Goal: Task Accomplishment & Management: Use online tool/utility

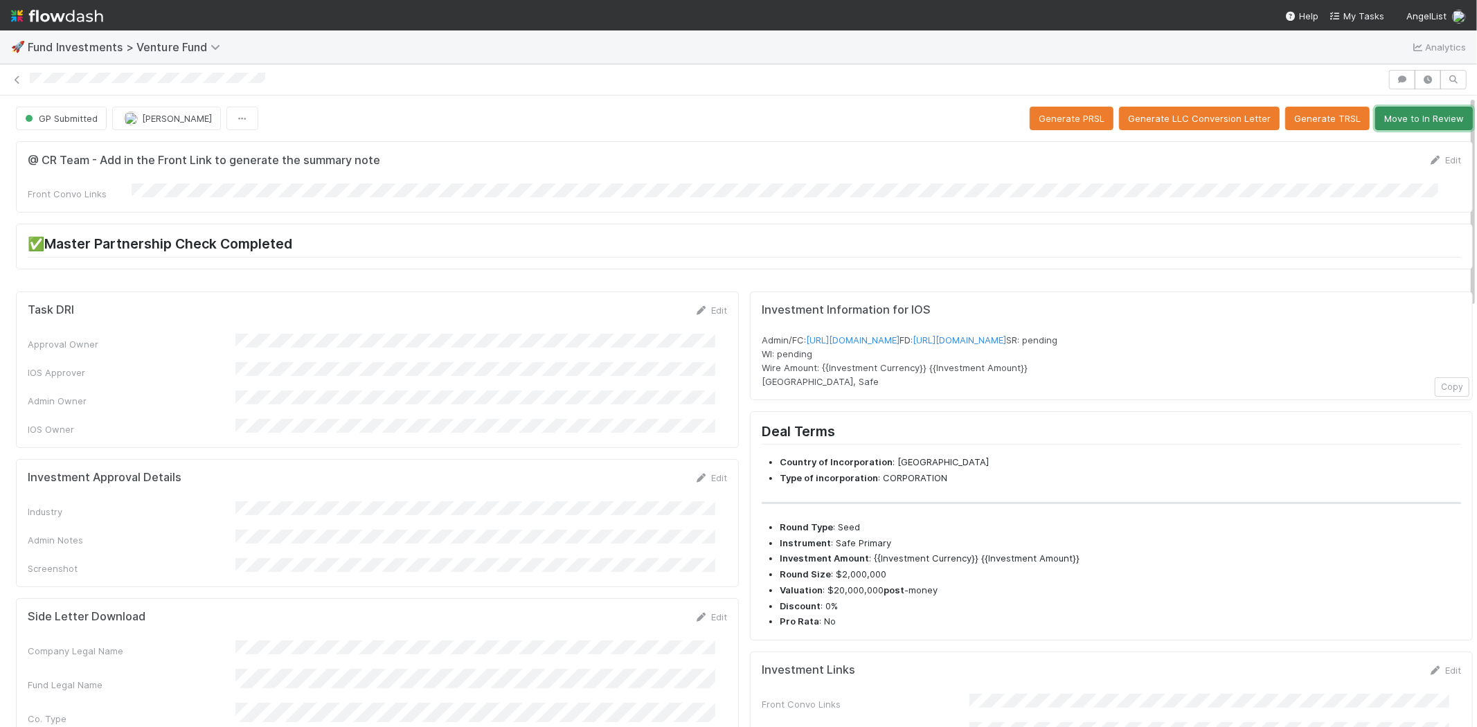
click at [1399, 114] on button "Move to In Review" at bounding box center [1424, 119] width 98 height 24
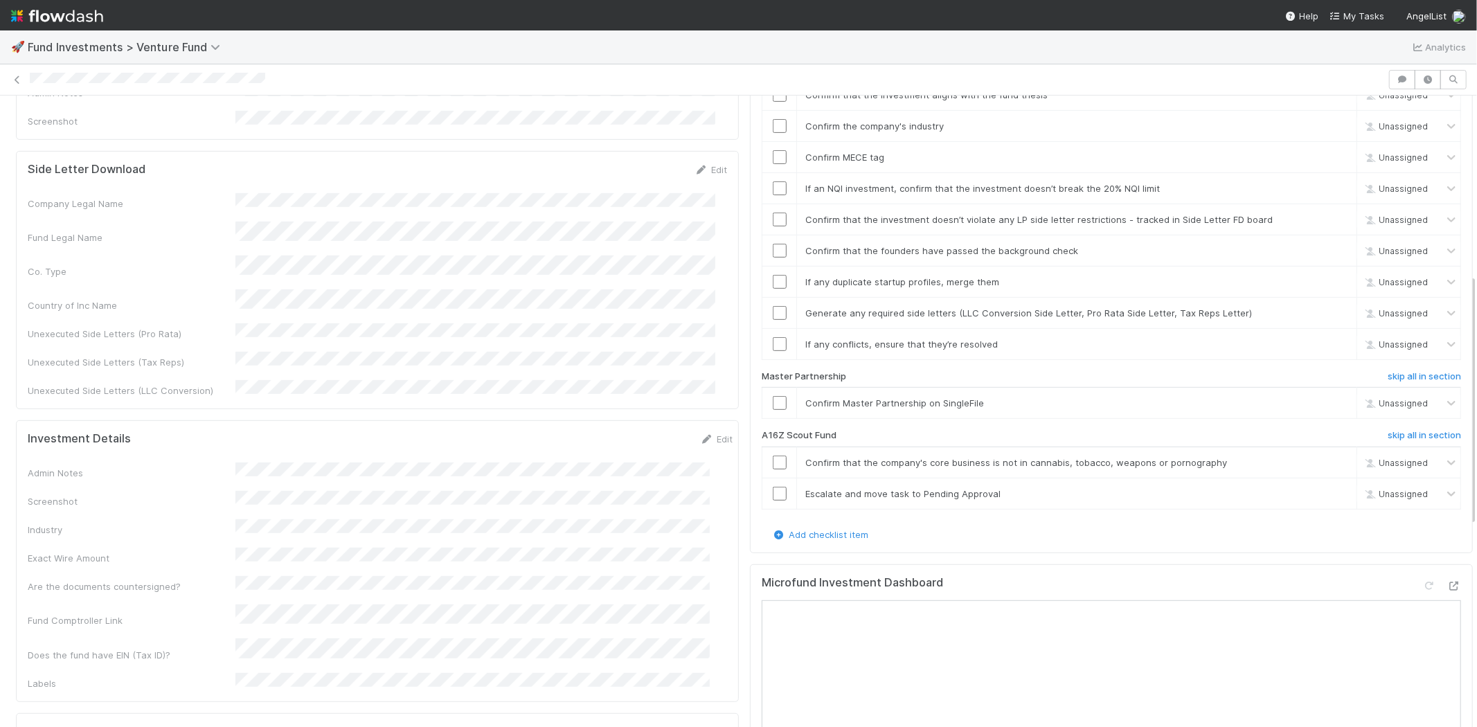
scroll to position [461, 0]
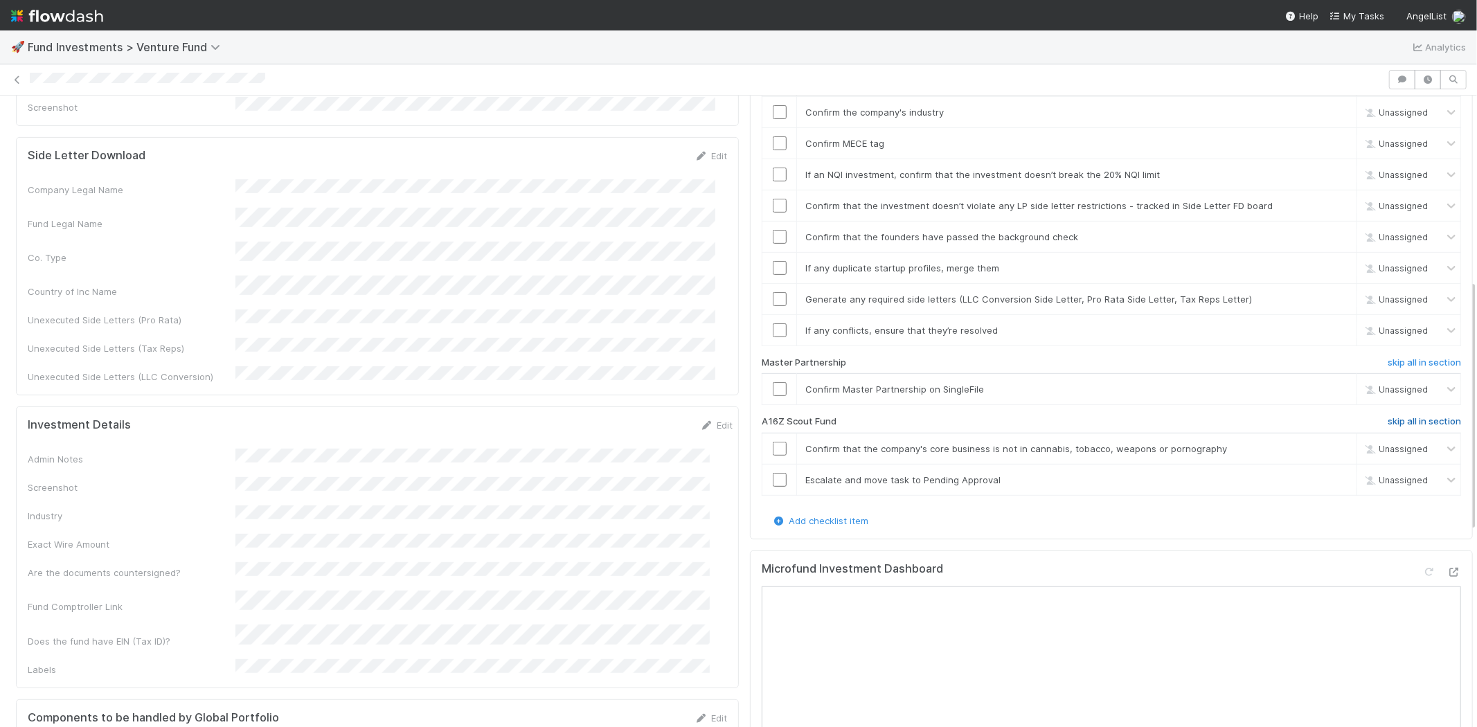
click at [1387, 416] on h6 "skip all in section" at bounding box center [1423, 421] width 73 height 11
click at [1400, 416] on h6 "skip all in section" at bounding box center [1423, 421] width 73 height 11
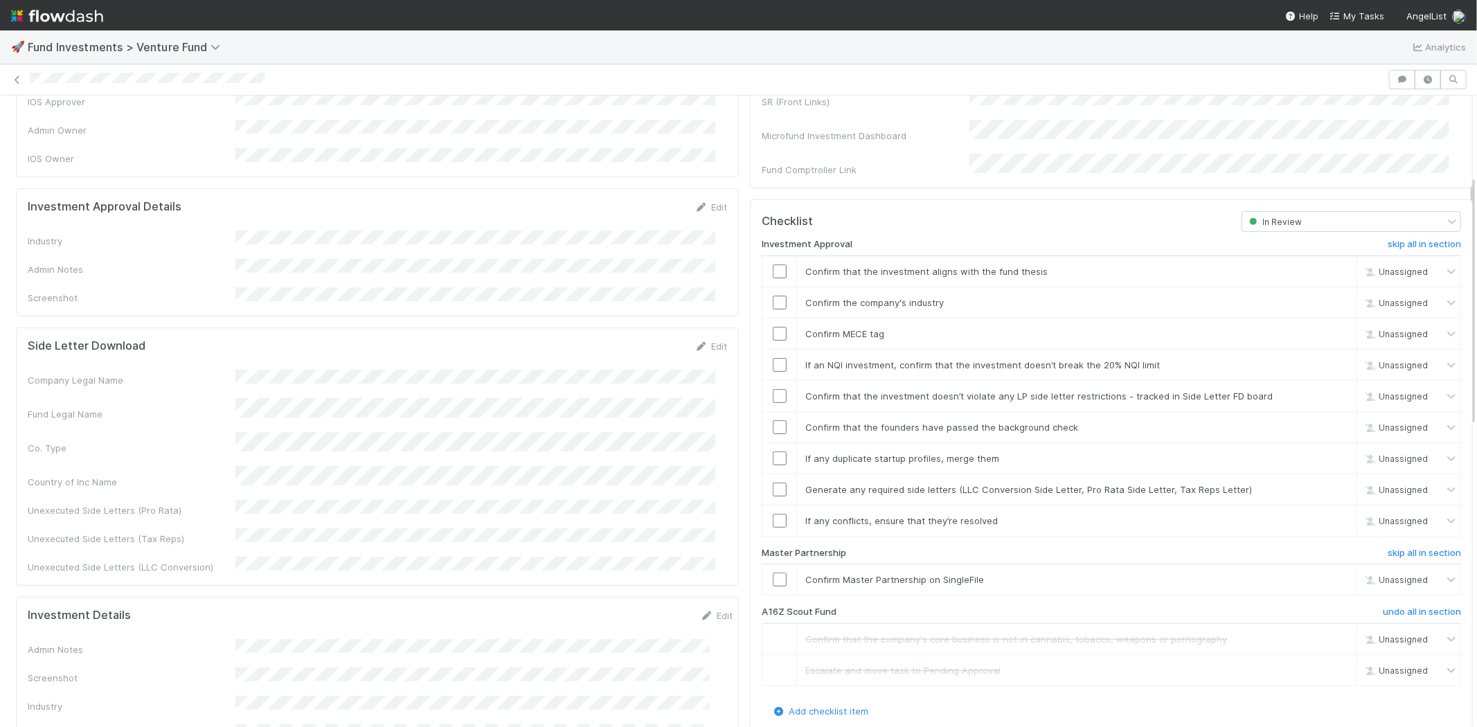
scroll to position [183, 0]
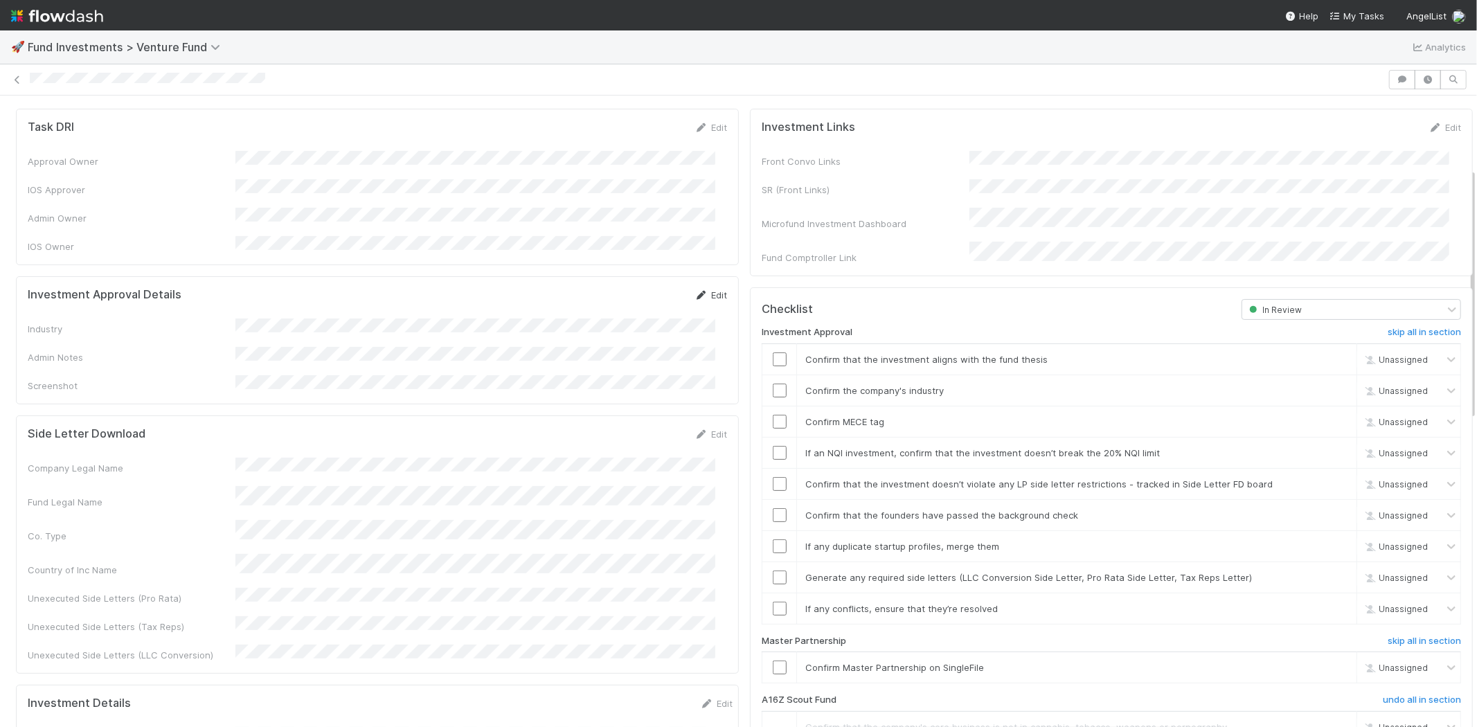
click at [702, 289] on link "Edit" at bounding box center [710, 294] width 33 height 11
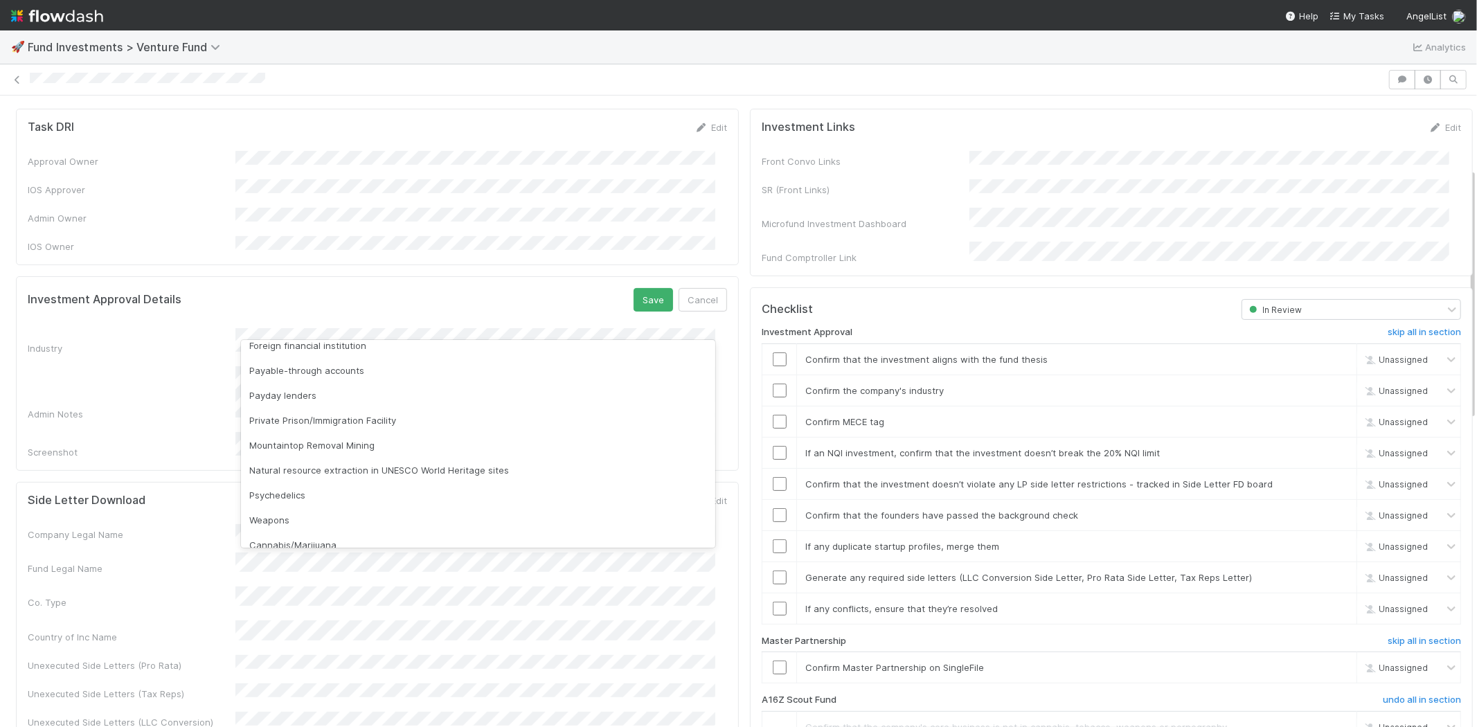
scroll to position [395, 0]
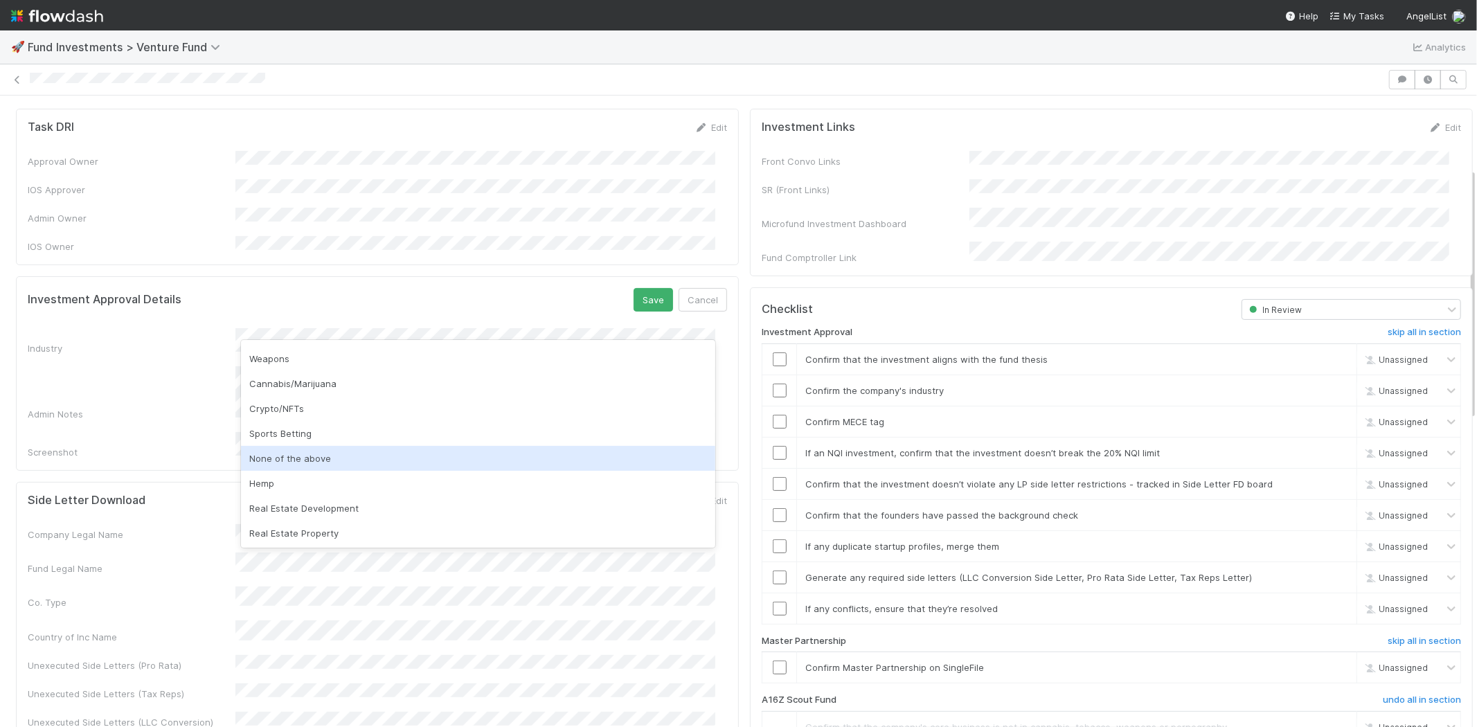
click at [322, 457] on div "None of the above" at bounding box center [478, 458] width 474 height 25
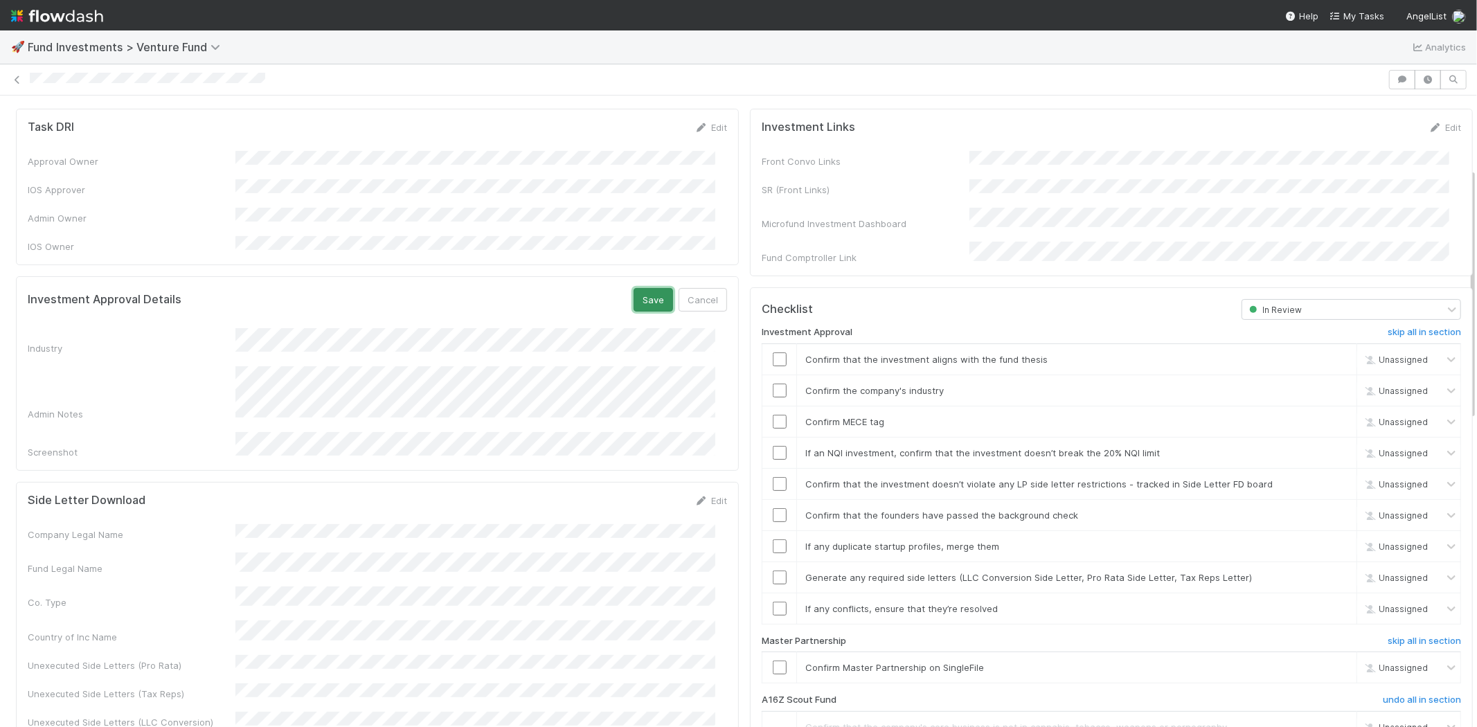
click at [633, 289] on button "Save" at bounding box center [652, 300] width 39 height 24
click at [773, 352] on input "checkbox" at bounding box center [780, 359] width 14 height 14
click at [762, 384] on div at bounding box center [779, 391] width 34 height 14
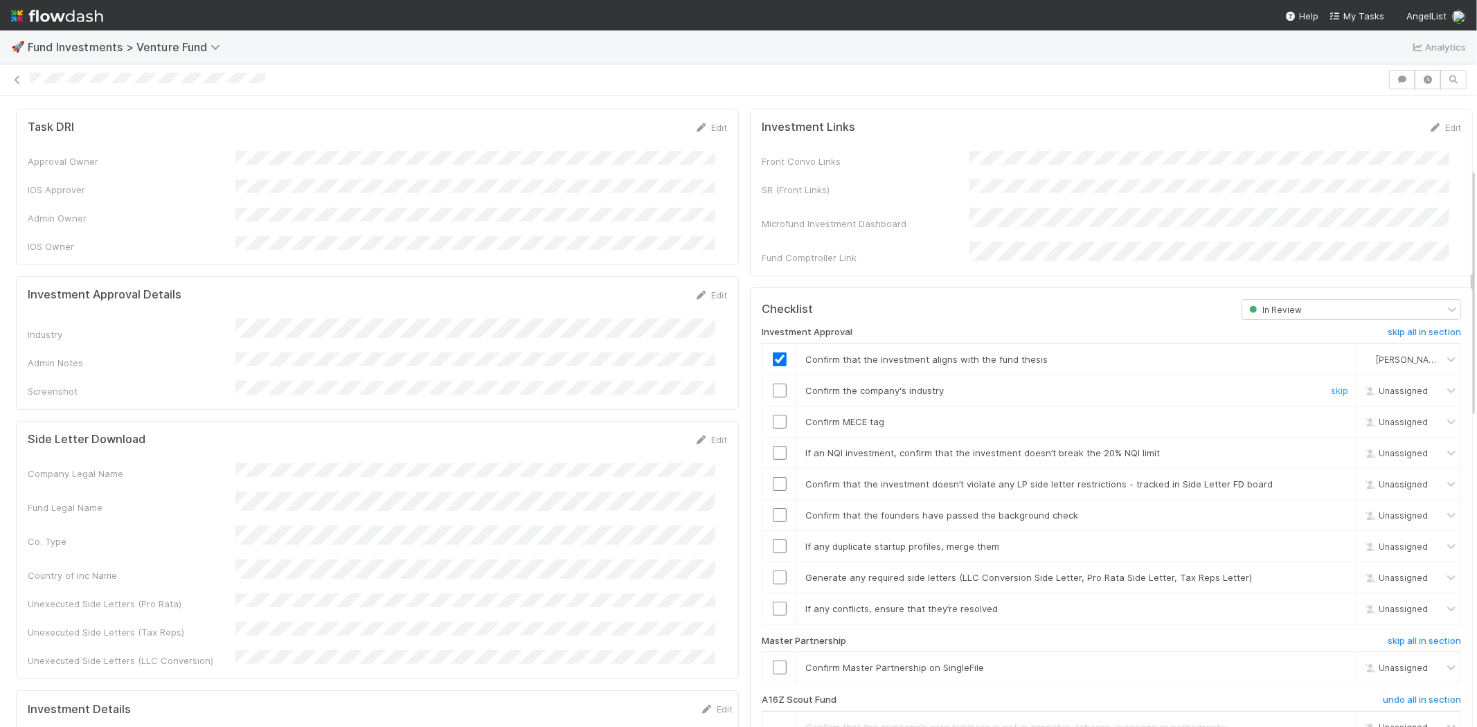
click at [773, 384] on input "checkbox" at bounding box center [780, 391] width 14 height 14
click at [773, 415] on input "checkbox" at bounding box center [780, 422] width 14 height 14
click at [773, 446] on input "checkbox" at bounding box center [780, 453] width 14 height 14
click at [773, 477] on input "checkbox" at bounding box center [780, 484] width 14 height 14
checkbox input "true"
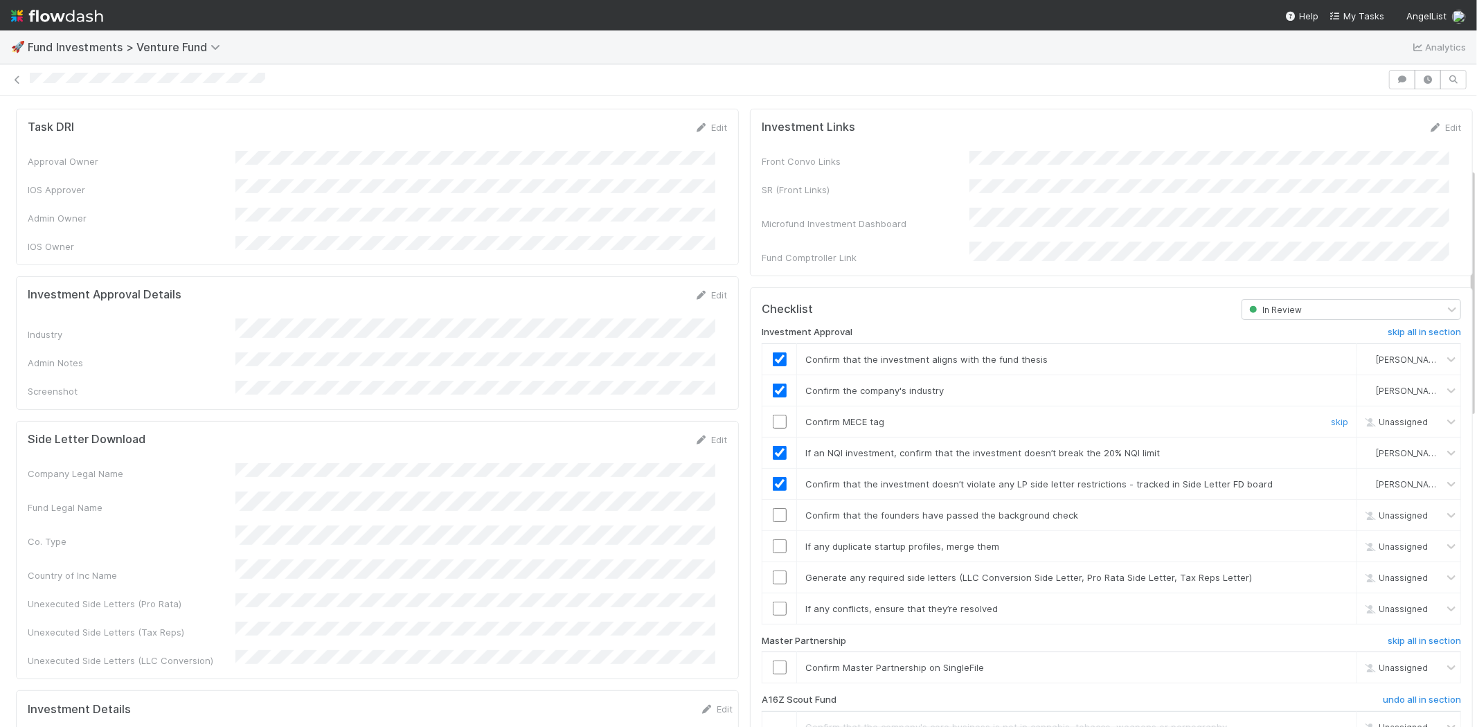
click at [773, 415] on input "checkbox" at bounding box center [780, 422] width 14 height 14
click at [773, 508] on input "checkbox" at bounding box center [780, 515] width 14 height 14
click at [773, 539] on input "checkbox" at bounding box center [780, 546] width 14 height 14
drag, startPoint x: 768, startPoint y: 551, endPoint x: 770, endPoint y: 564, distance: 13.2
click at [768, 561] on td at bounding box center [779, 576] width 35 height 31
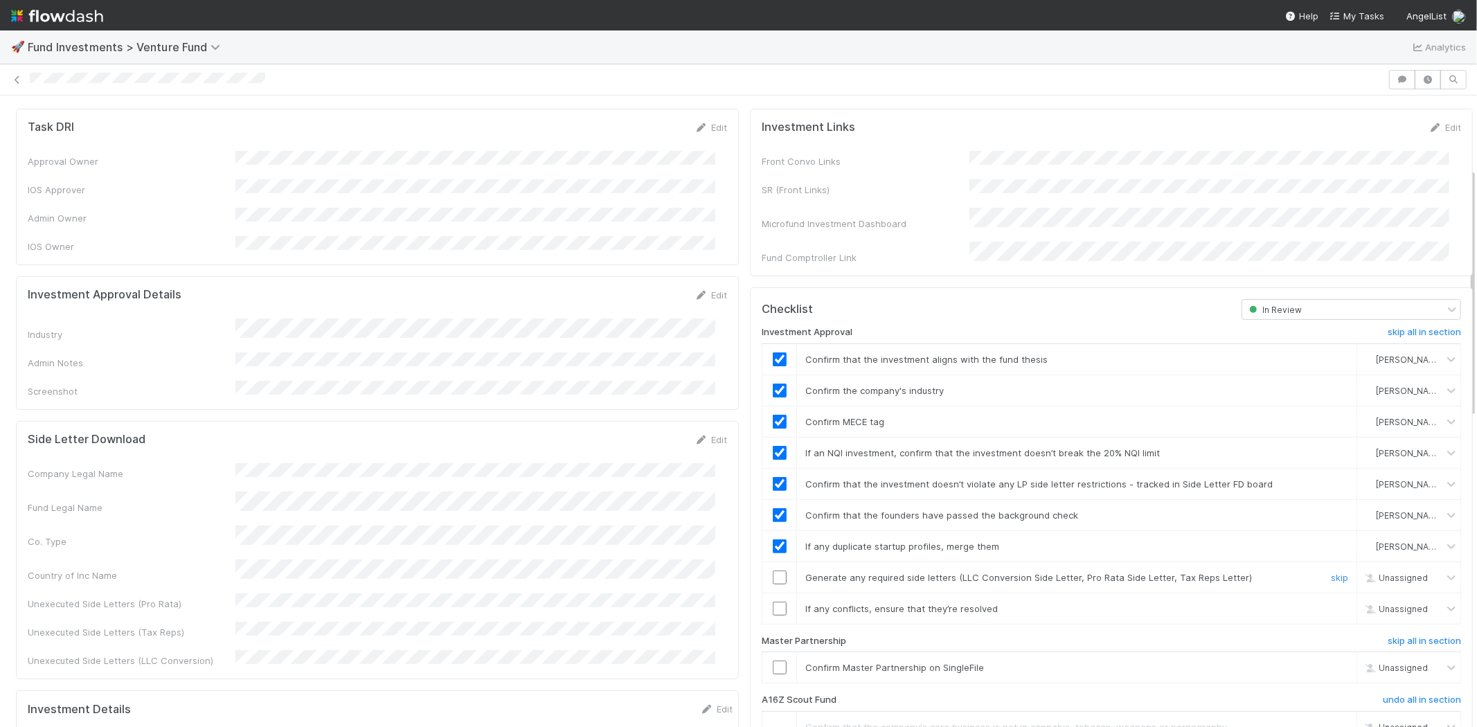
click at [773, 570] on input "checkbox" at bounding box center [780, 577] width 14 height 14
click at [773, 602] on input "checkbox" at bounding box center [780, 609] width 14 height 14
click at [773, 660] on input "checkbox" at bounding box center [780, 667] width 14 height 14
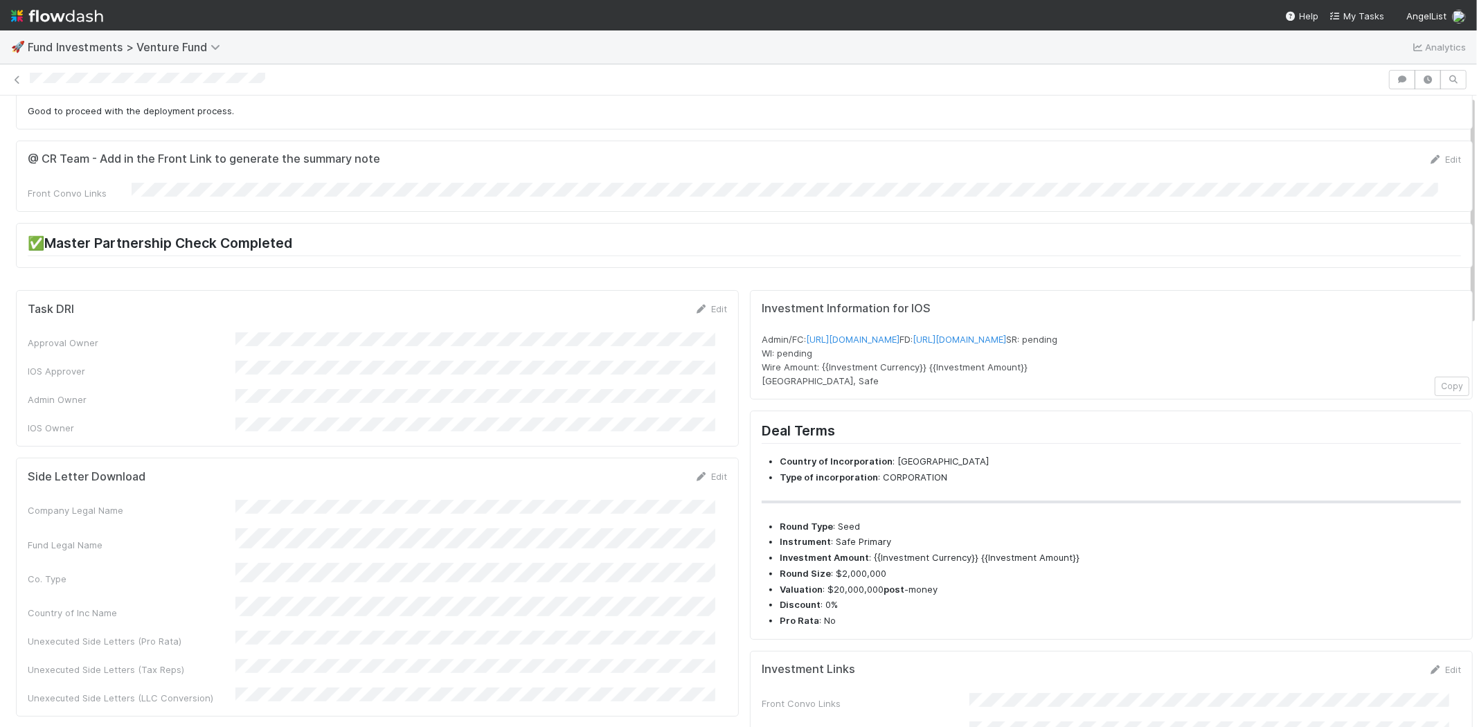
scroll to position [0, 0]
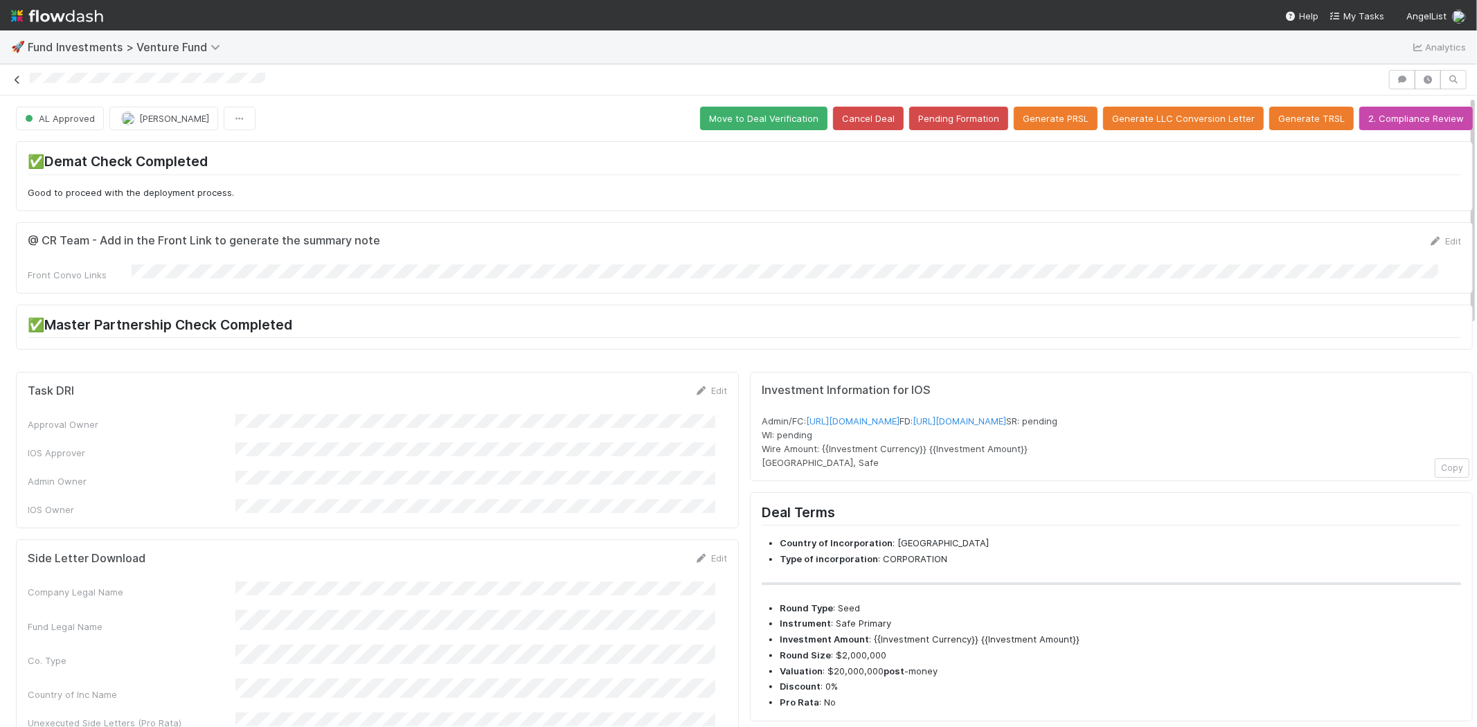
click at [17, 77] on icon at bounding box center [17, 79] width 14 height 9
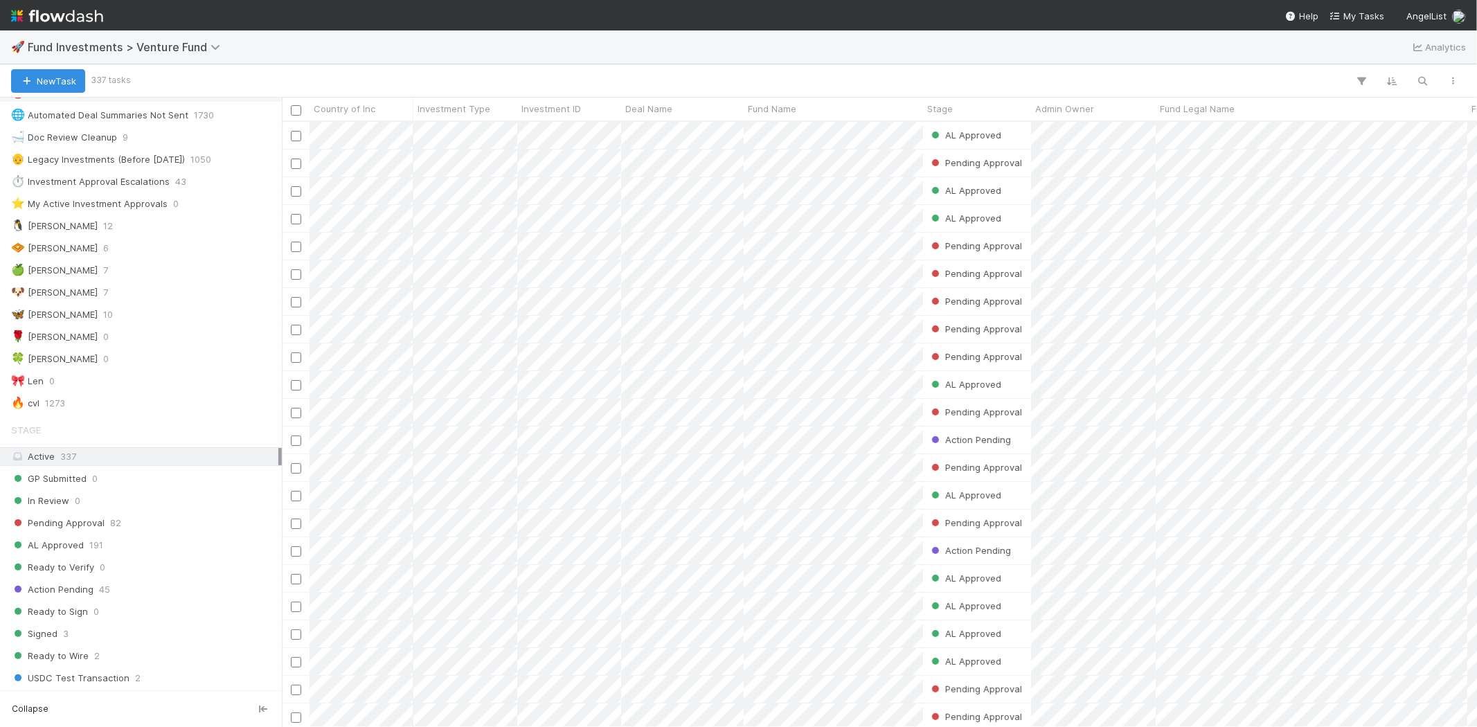
scroll to position [231, 0]
